Goal: Task Accomplishment & Management: Manage account settings

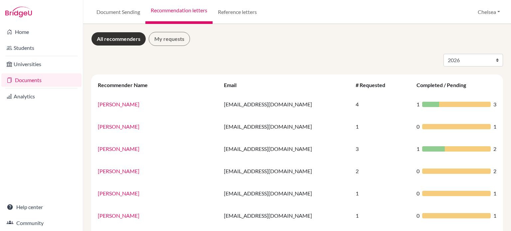
select select "2026"
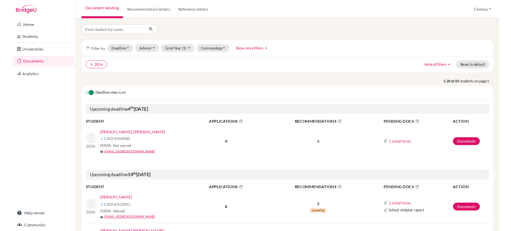
scroll to position [133, 0]
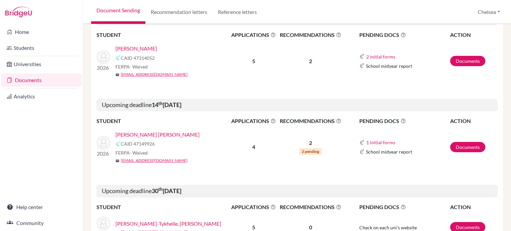
scroll to position [1061, 0]
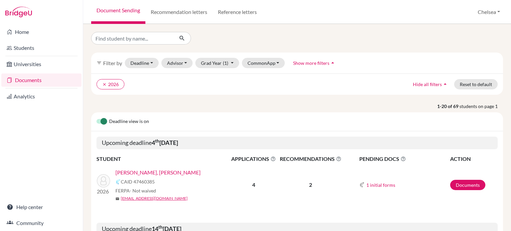
scroll to position [100, 0]
